Goal: Task Accomplishment & Management: Manage account settings

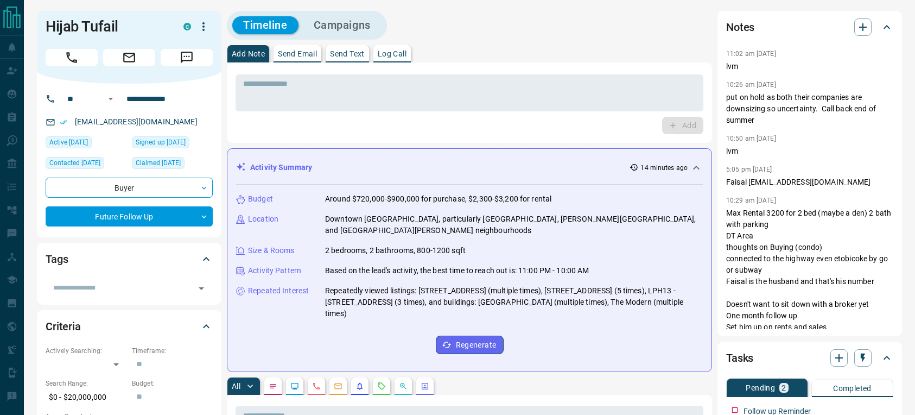
click at [392, 53] on p "Log Call" at bounding box center [392, 54] width 29 height 8
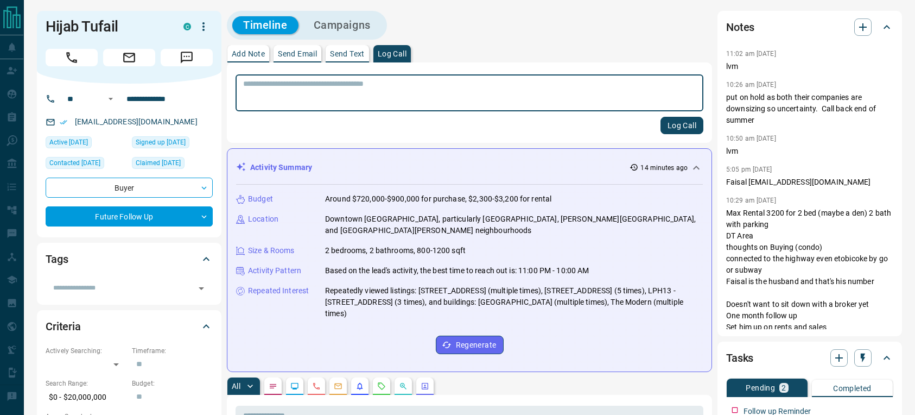
click at [390, 95] on textarea at bounding box center [469, 93] width 453 height 28
type textarea "***"
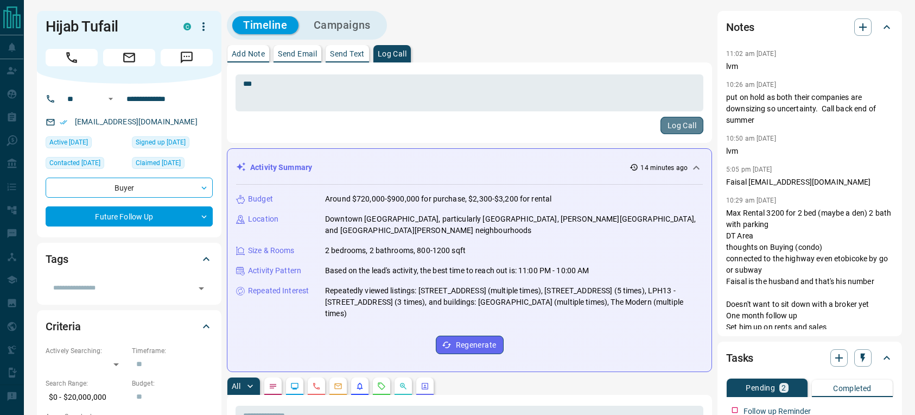
click at [679, 128] on button "Log Call" at bounding box center [682, 125] width 43 height 17
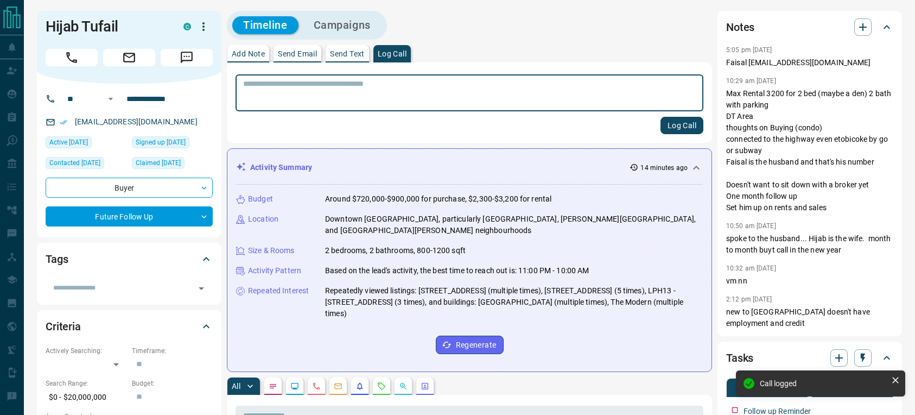
scroll to position [220, 0]
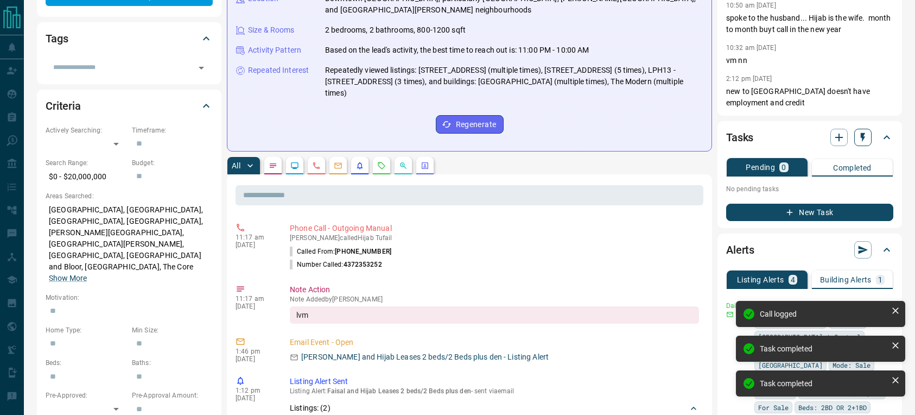
click at [860, 135] on icon "button" at bounding box center [863, 137] width 11 height 11
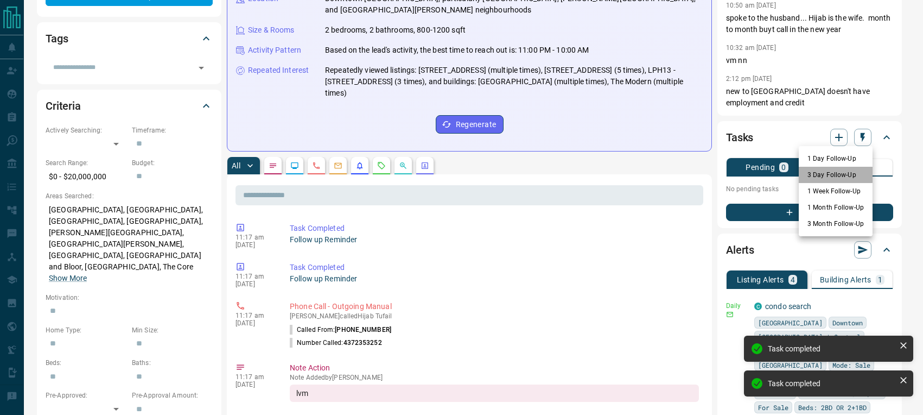
click at [822, 172] on li "3 Day Follow-Up" at bounding box center [836, 175] width 74 height 16
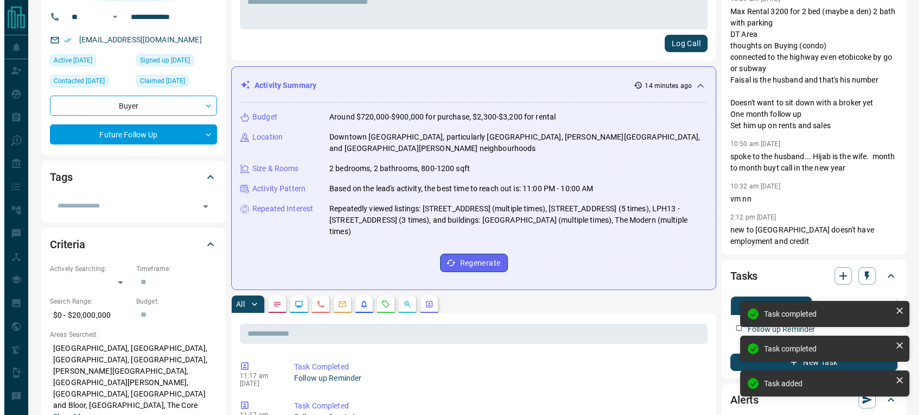
scroll to position [0, 0]
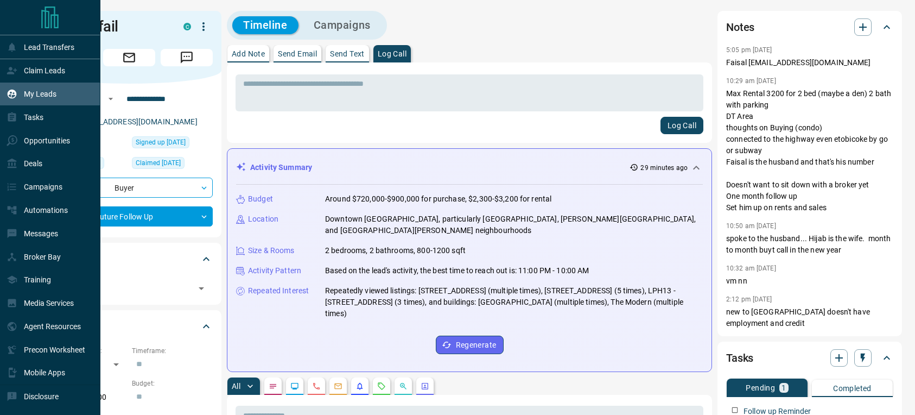
click at [41, 93] on p "My Leads" at bounding box center [40, 94] width 33 height 9
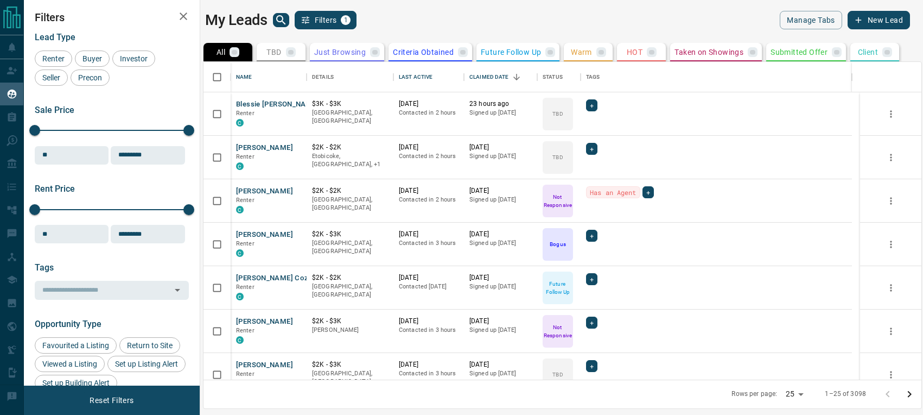
click at [278, 21] on icon "search button" at bounding box center [280, 19] width 9 height 9
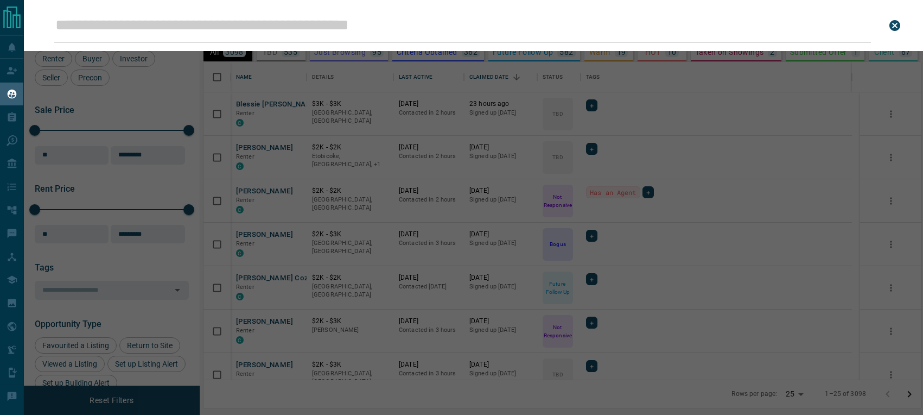
scroll to position [309, 710]
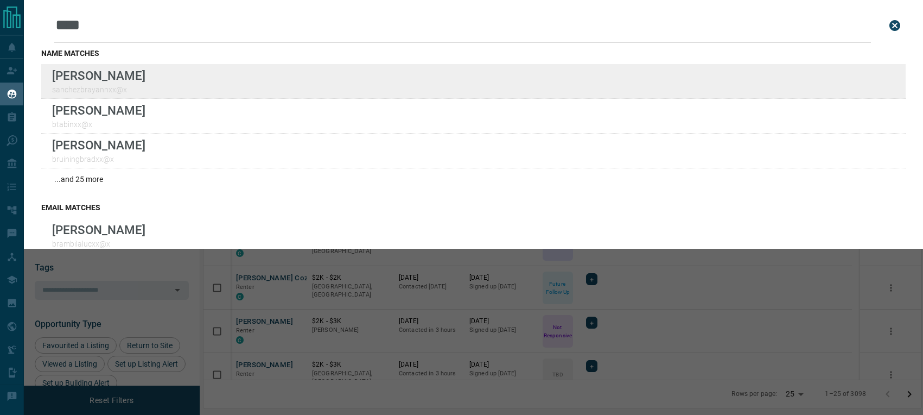
type input "****"
click at [0, 0] on div "Lead Transfers Claim Leads My Leads Tasks Opportunities Deals Campaigns Automat…" at bounding box center [461, 200] width 923 height 401
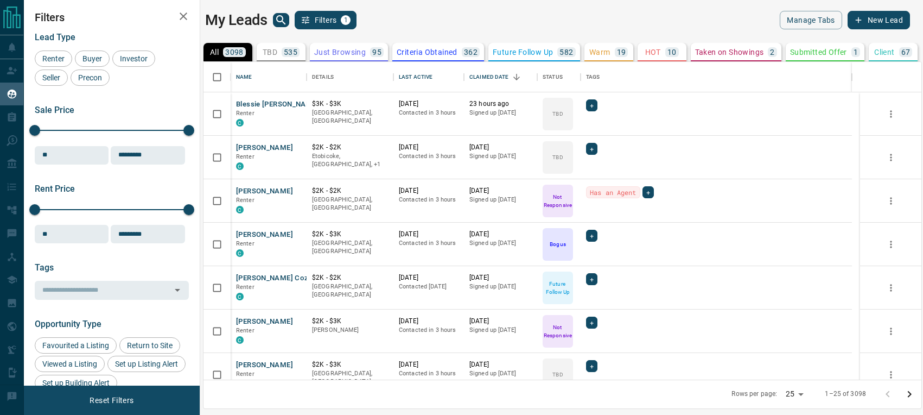
scroll to position [309, 710]
click at [276, 19] on icon "search button" at bounding box center [280, 19] width 9 height 9
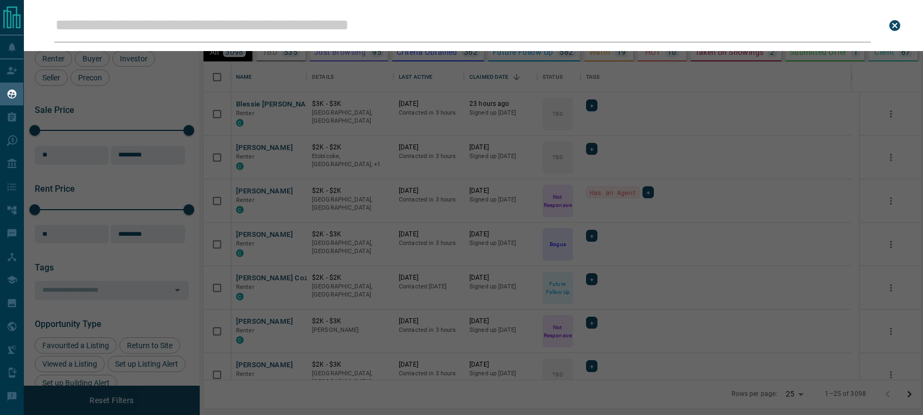
click at [181, 29] on input "Leads Search Bar" at bounding box center [462, 26] width 817 height 34
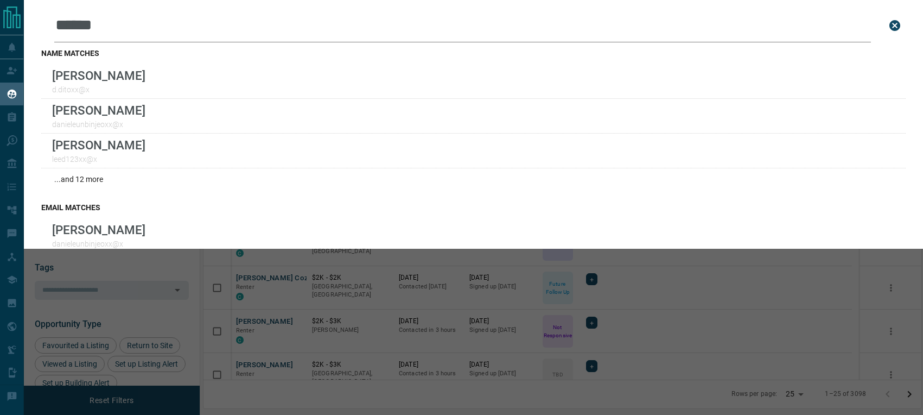
type input "******"
